Goal: Task Accomplishment & Management: Use online tool/utility

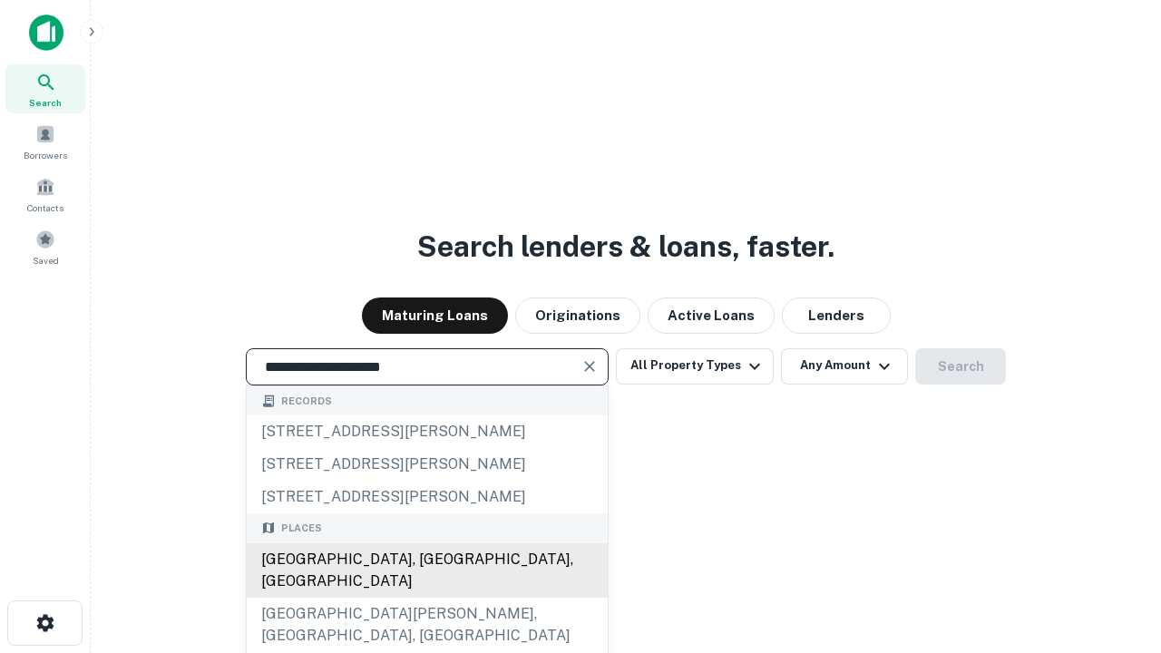
click at [426, 598] on div "[GEOGRAPHIC_DATA], [GEOGRAPHIC_DATA], [GEOGRAPHIC_DATA]" at bounding box center [427, 570] width 361 height 54
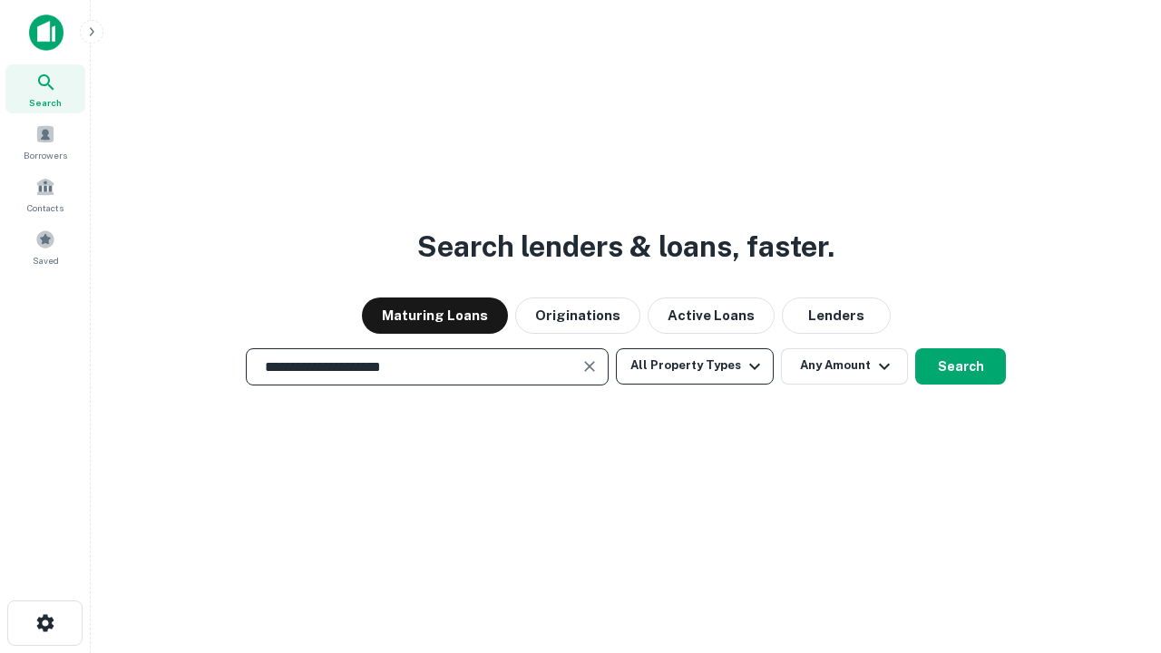
type input "**********"
click at [695, 366] on button "All Property Types" at bounding box center [695, 366] width 158 height 36
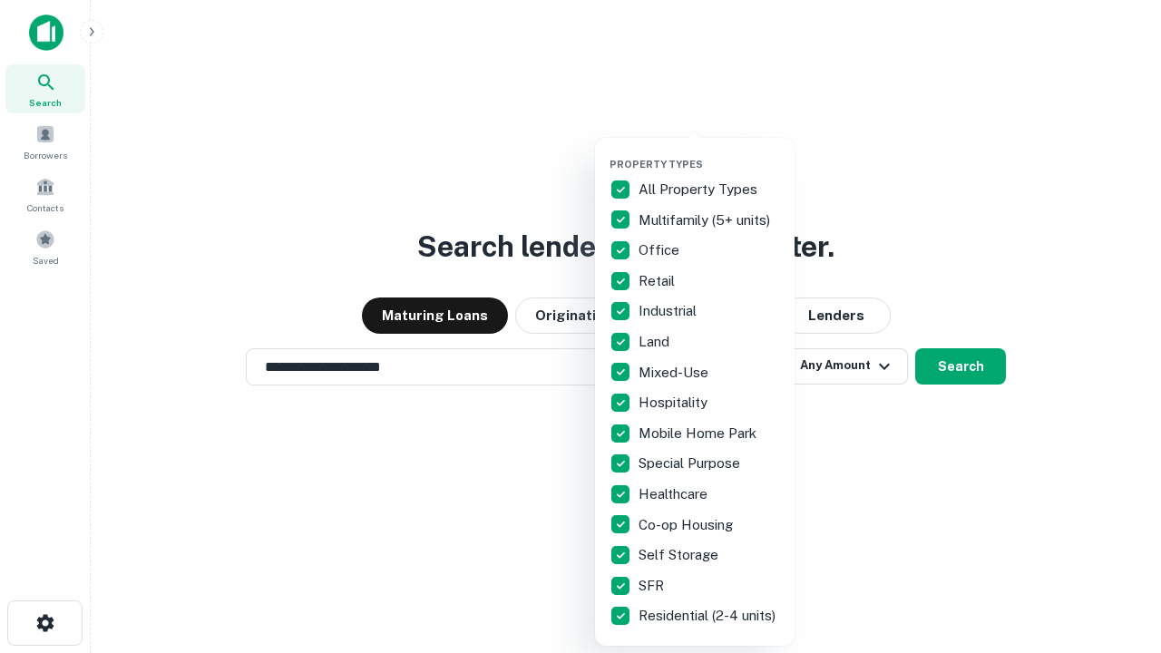
click at [709, 152] on button "button" at bounding box center [709, 152] width 200 height 1
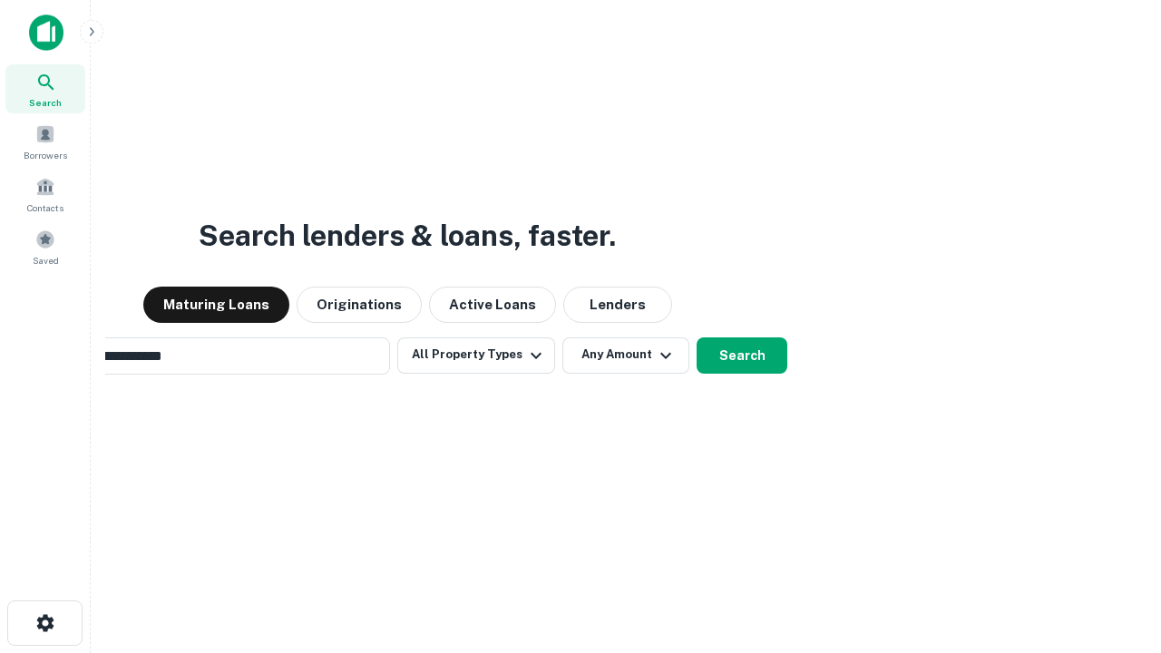
scroll to position [28, 0]
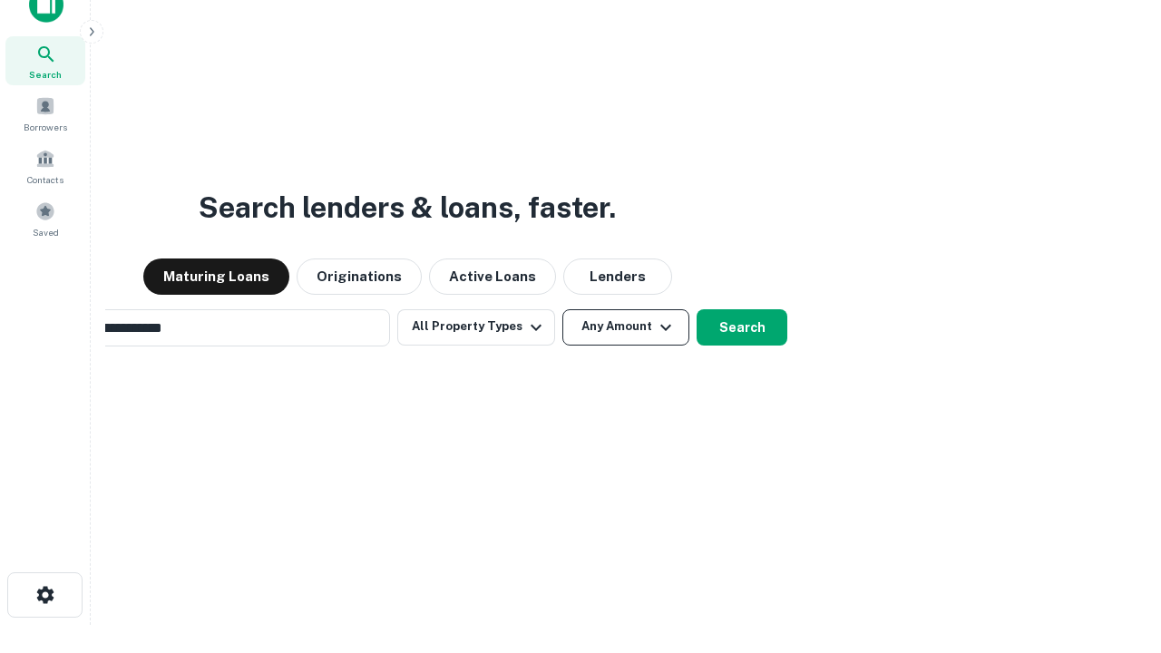
click at [562, 309] on button "Any Amount" at bounding box center [625, 327] width 127 height 36
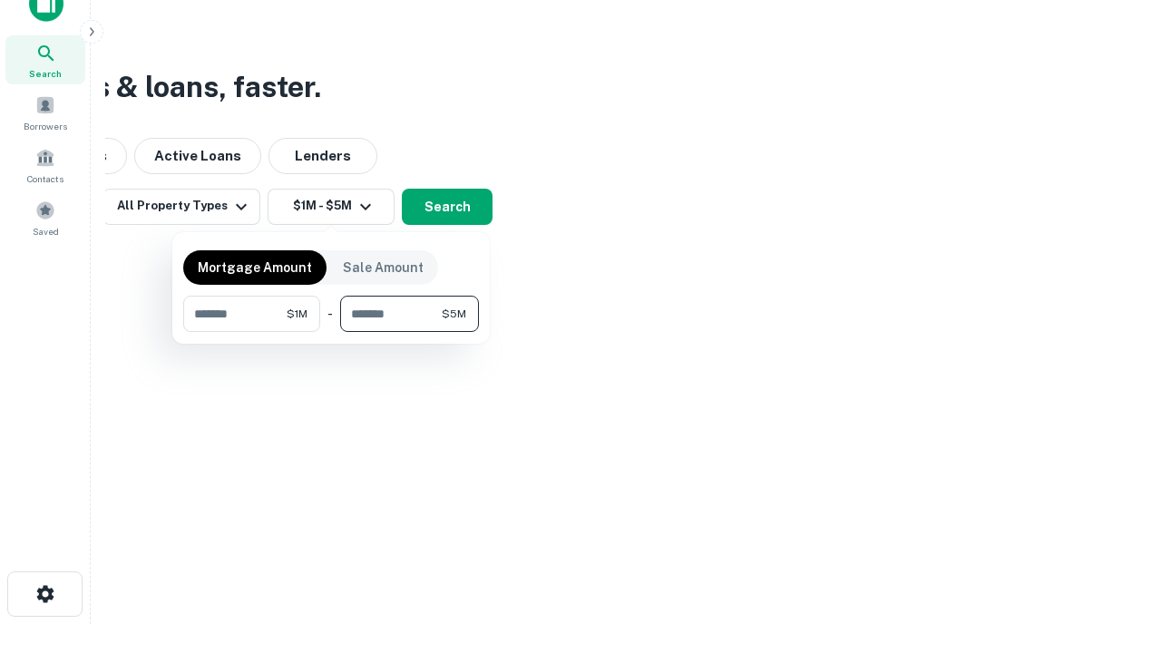
type input "*******"
click at [331, 332] on button "button" at bounding box center [331, 332] width 296 height 1
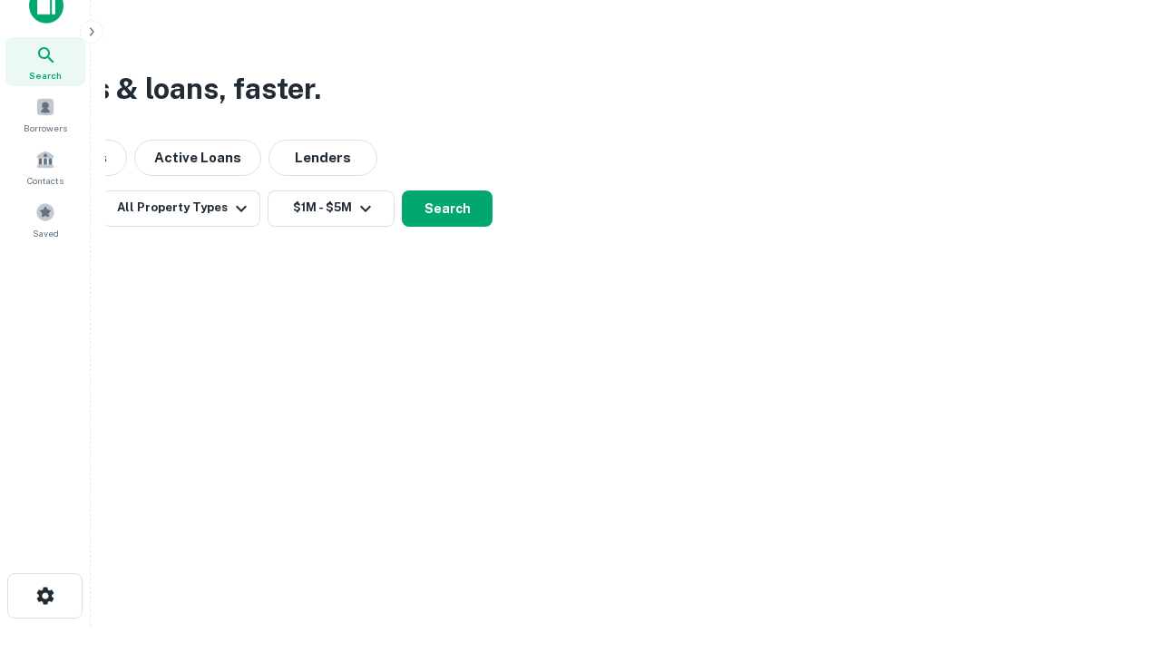
scroll to position [11, 335]
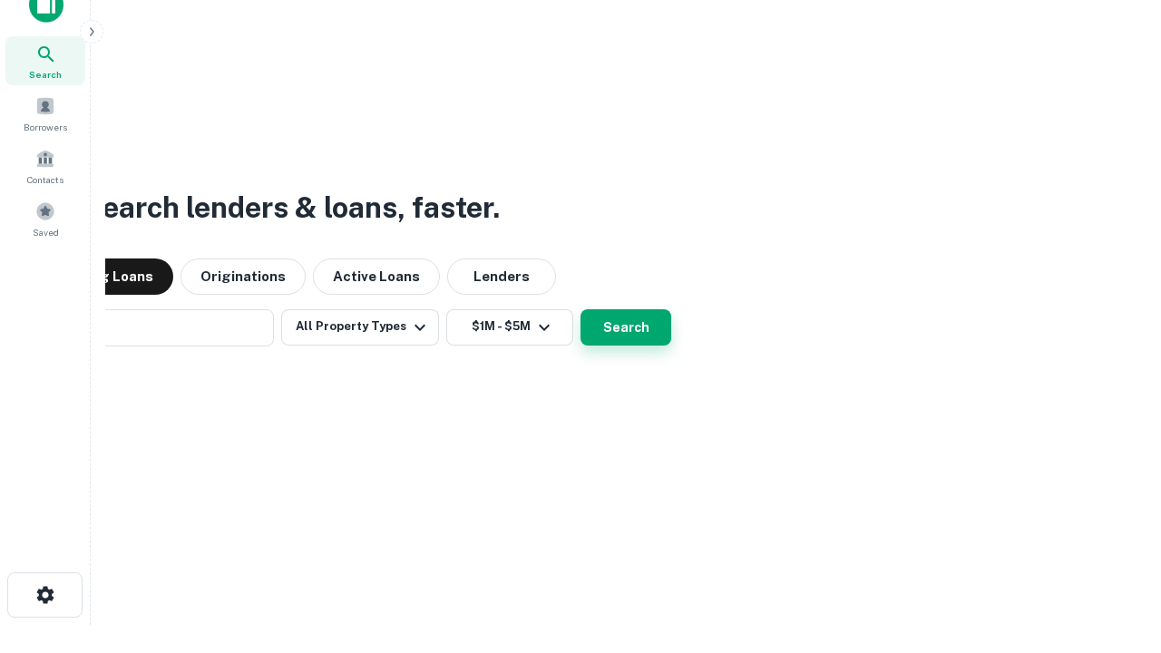
click at [580, 309] on button "Search" at bounding box center [625, 327] width 91 height 36
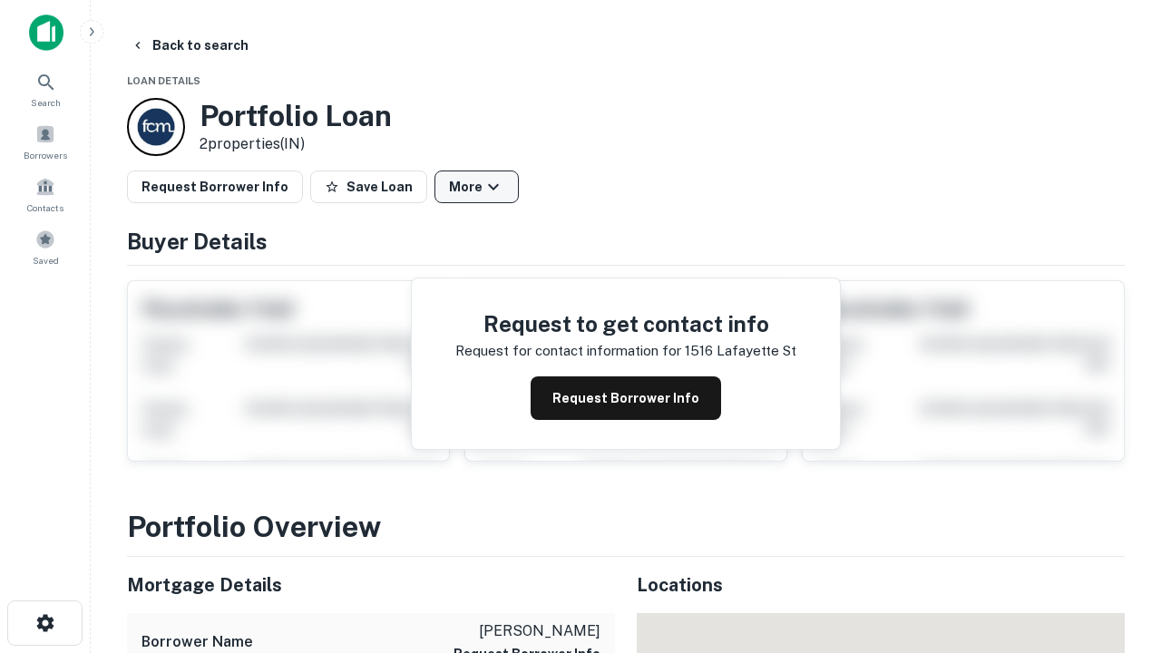
click at [476, 187] on button "More" at bounding box center [476, 187] width 84 height 33
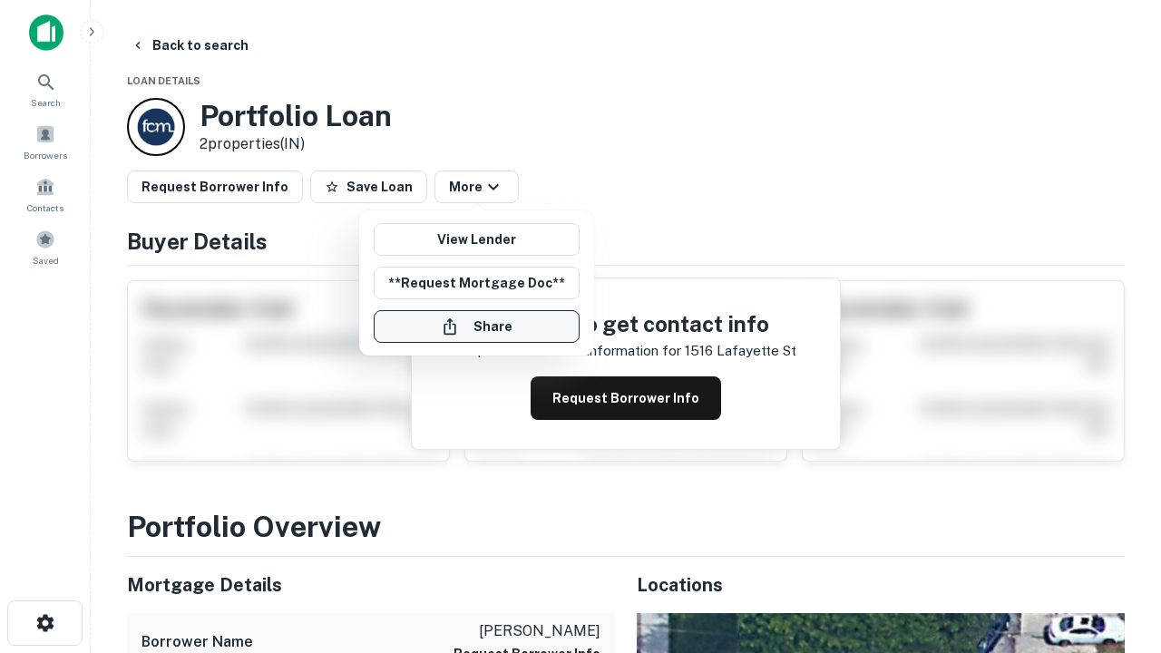
click at [476, 327] on button "Share" at bounding box center [477, 326] width 206 height 33
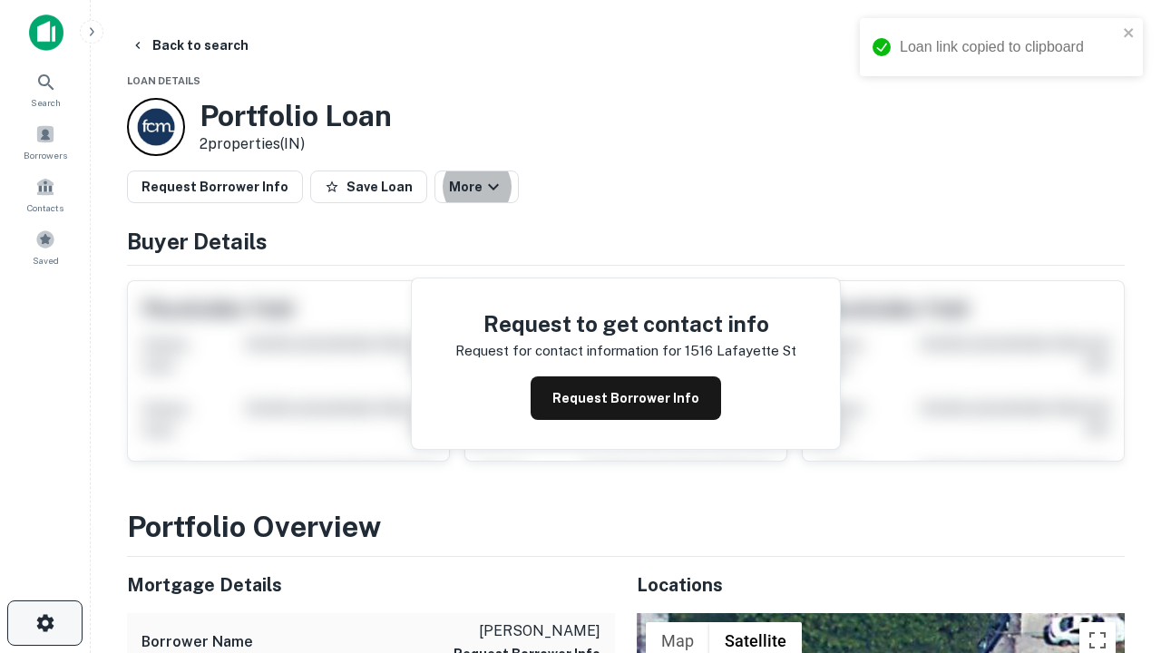
click at [44, 623] on icon "button" at bounding box center [45, 623] width 22 height 22
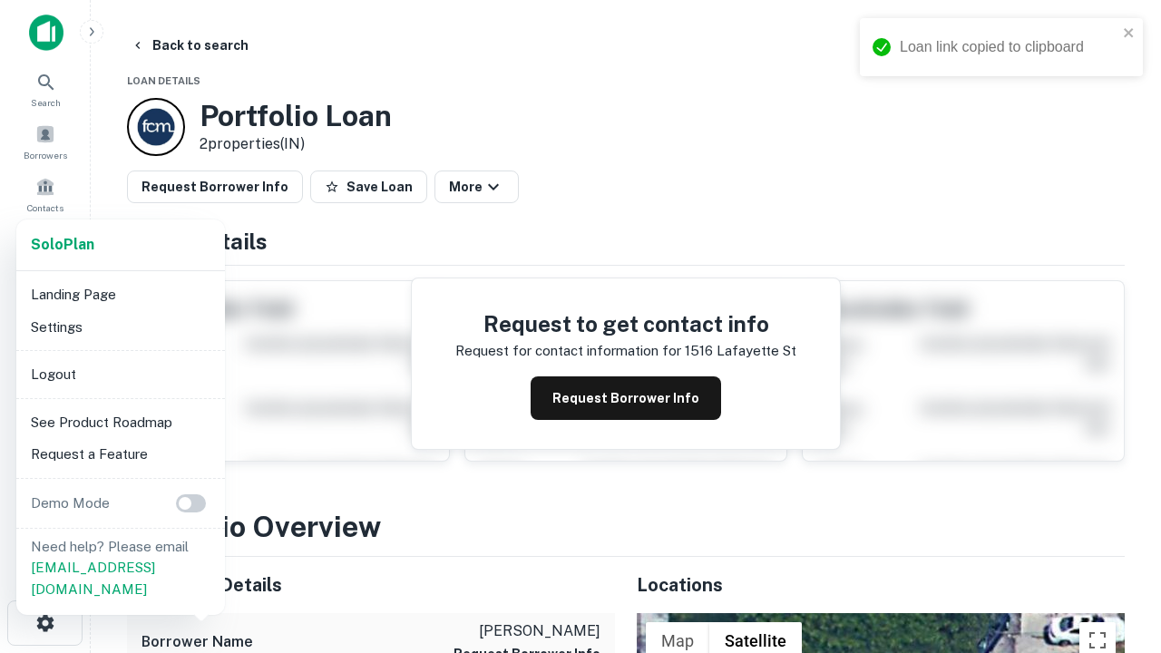
click at [120, 374] on li "Logout" at bounding box center [121, 374] width 194 height 33
